Goal: Task Accomplishment & Management: Complete application form

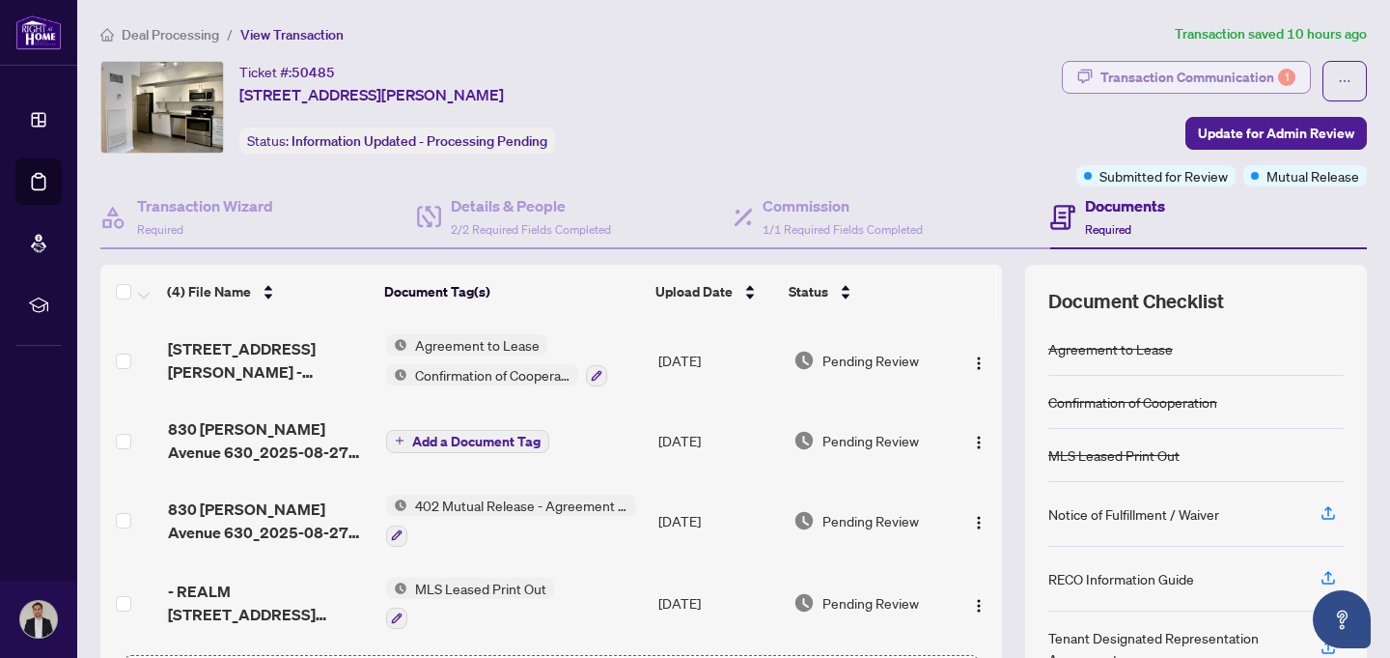
click at [1194, 80] on div "Transaction Communication 1" at bounding box center [1198, 77] width 195 height 31
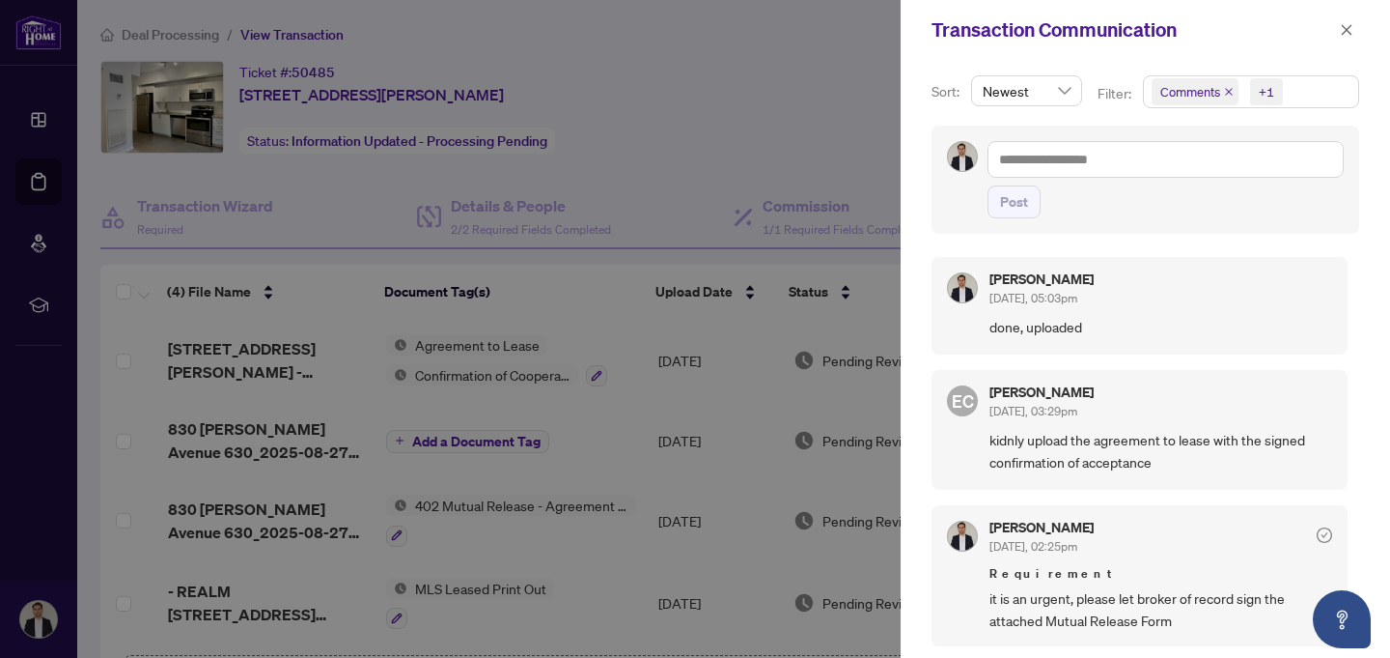
scroll to position [4, 0]
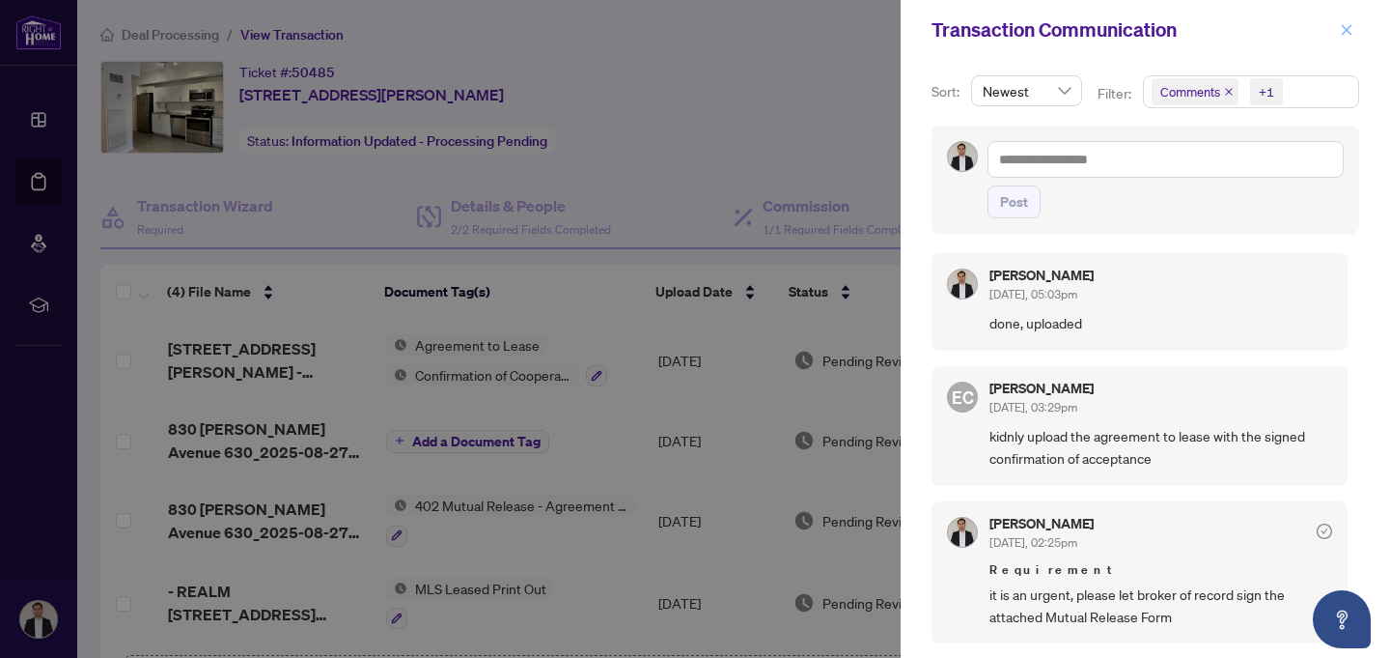
click at [1347, 26] on icon "close" at bounding box center [1347, 30] width 14 height 14
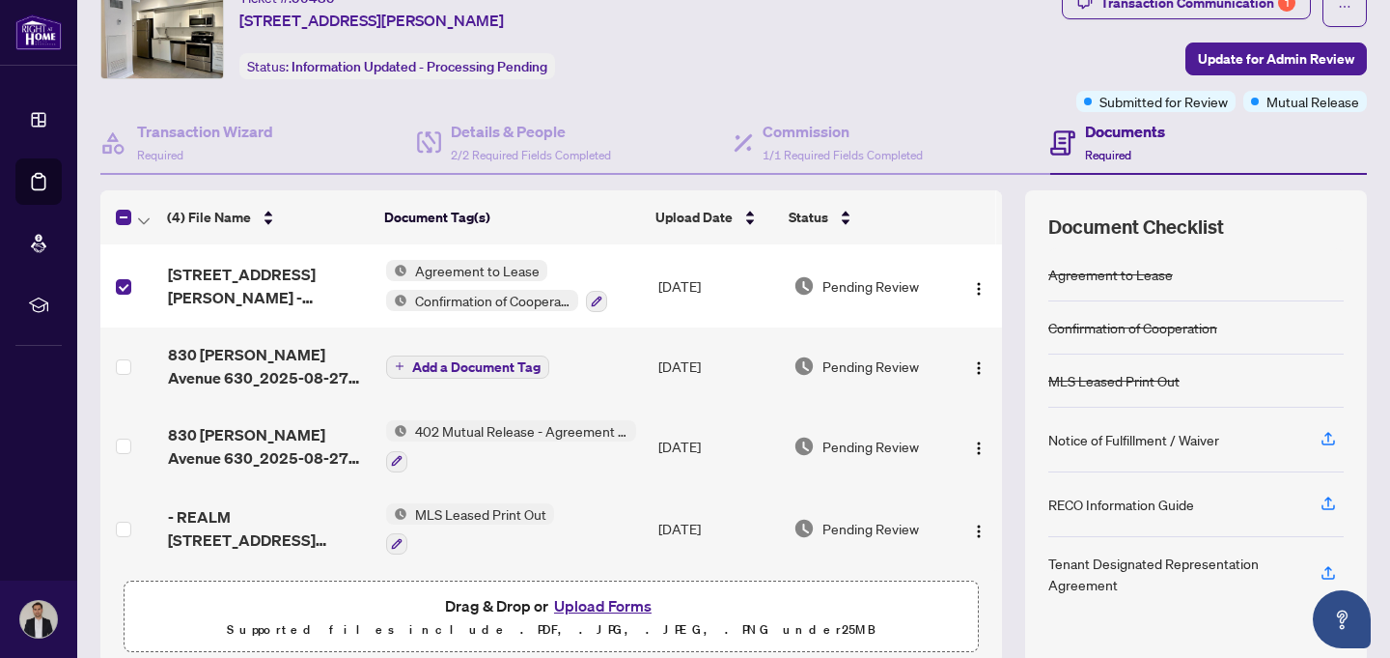
scroll to position [0, 0]
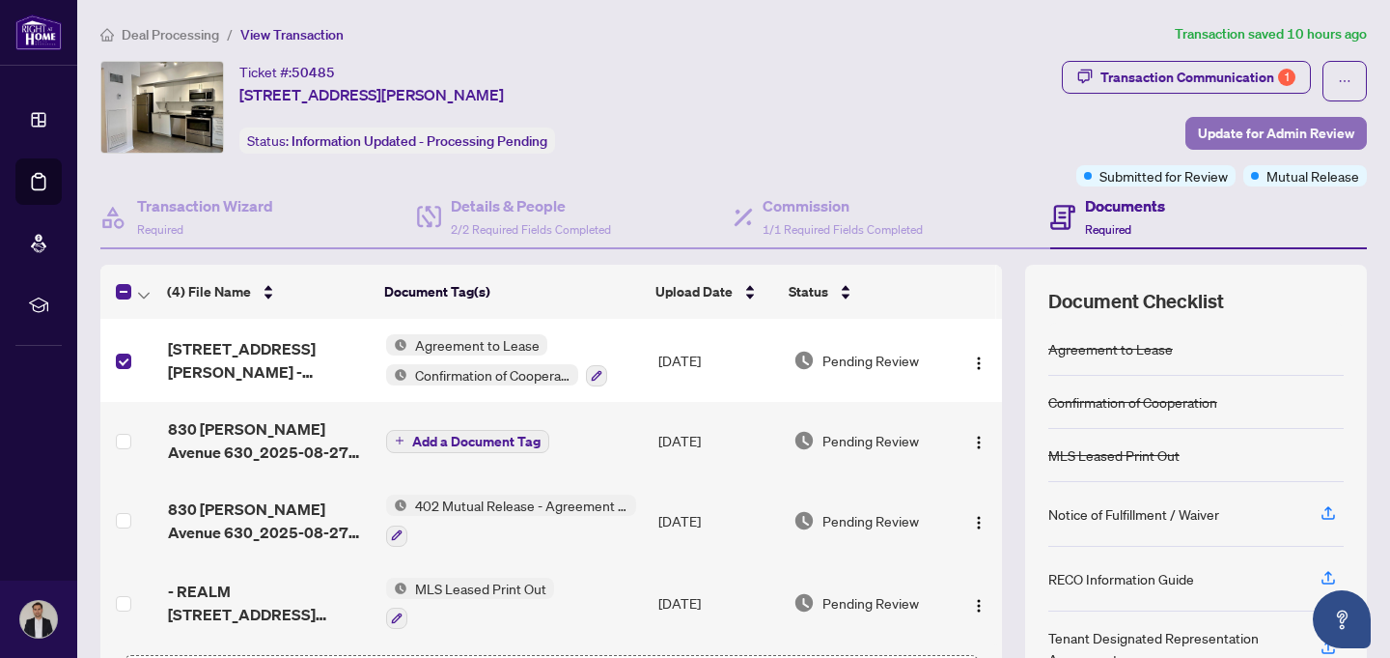
click at [1292, 129] on span "Update for Admin Review" at bounding box center [1276, 133] width 156 height 31
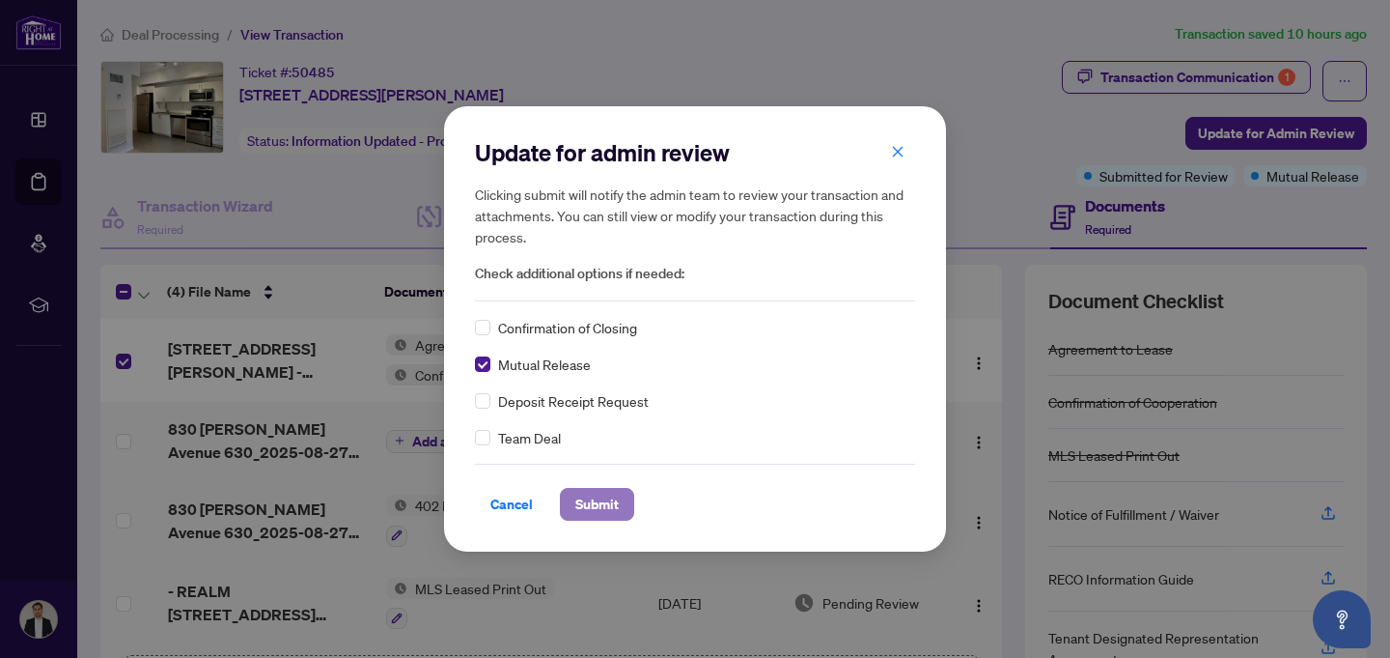
click at [597, 502] on span "Submit" at bounding box center [596, 504] width 43 height 31
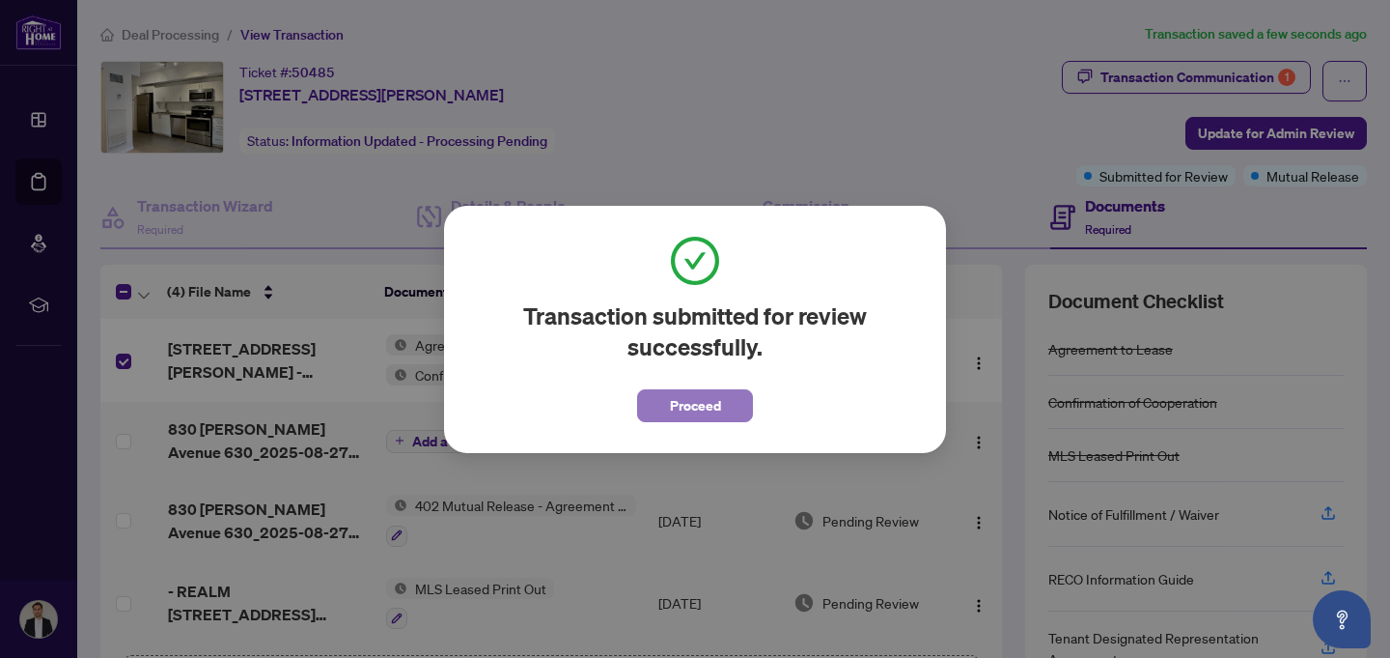
click at [701, 400] on span "Proceed" at bounding box center [695, 405] width 51 height 31
